Goal: Navigation & Orientation: Find specific page/section

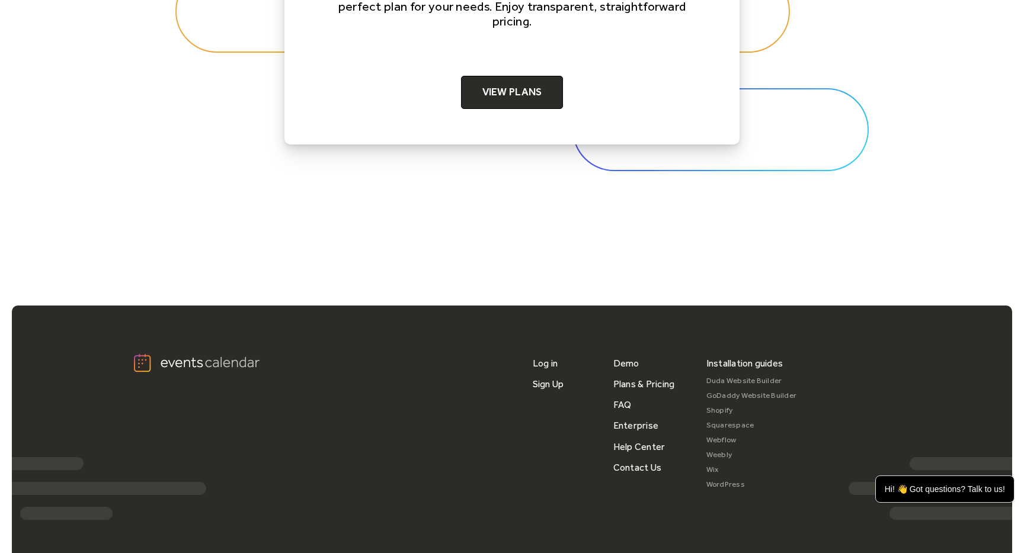
scroll to position [3951, 0]
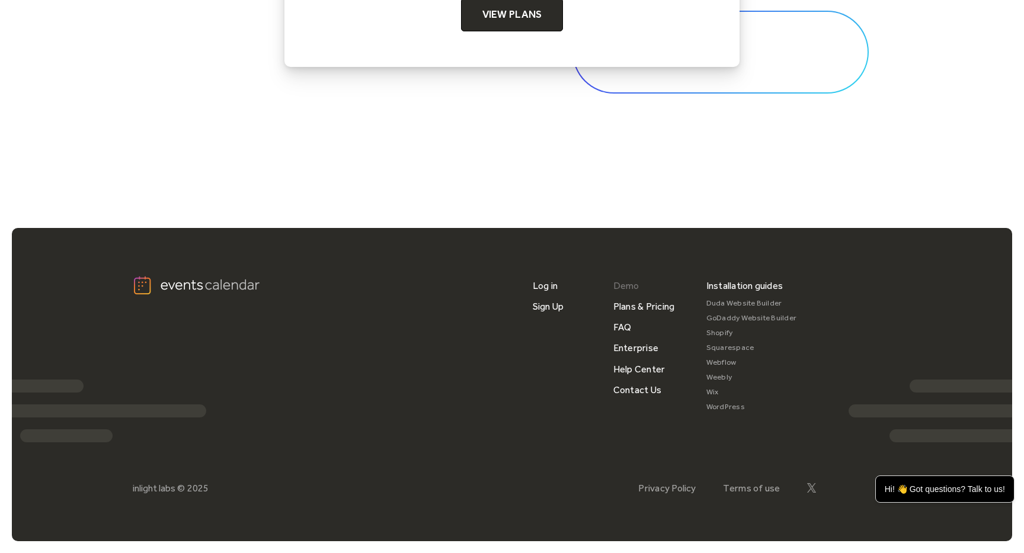
click at [625, 284] on link "Demo" at bounding box center [626, 286] width 26 height 21
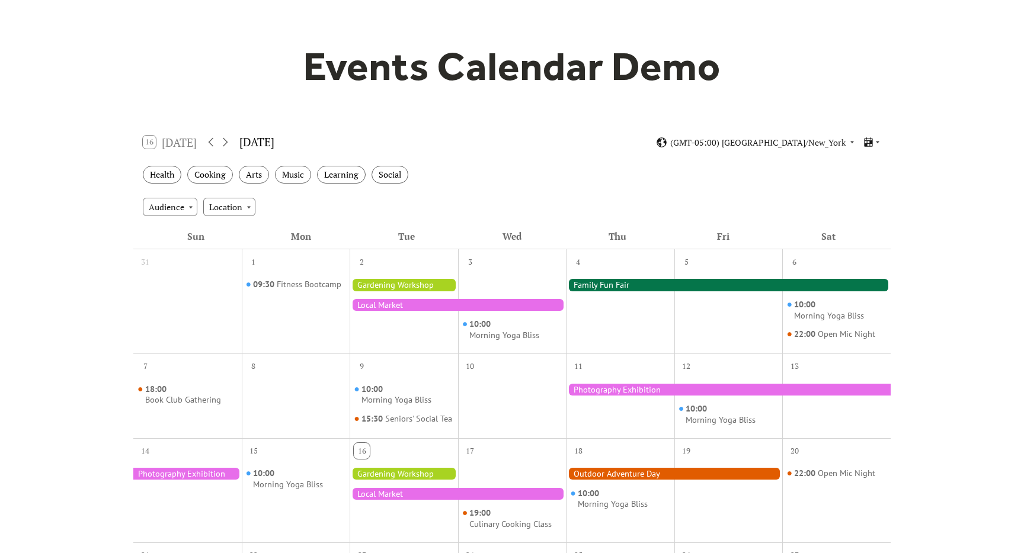
scroll to position [46, 0]
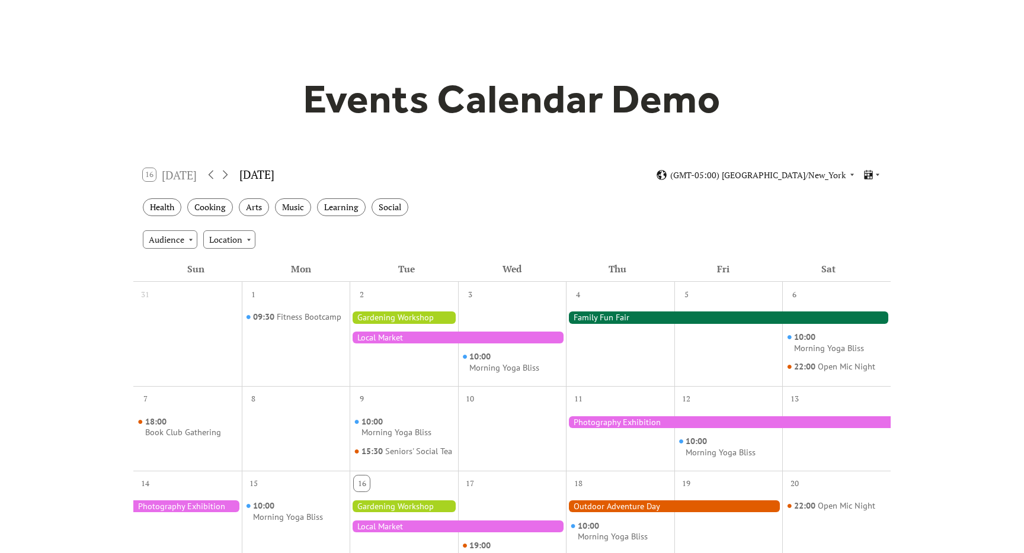
click at [172, 178] on div "16 [DATE]" at bounding box center [170, 174] width 54 height 13
click at [149, 176] on div "16 [DATE]" at bounding box center [170, 174] width 54 height 13
